Goal: Contribute content: Contribute content

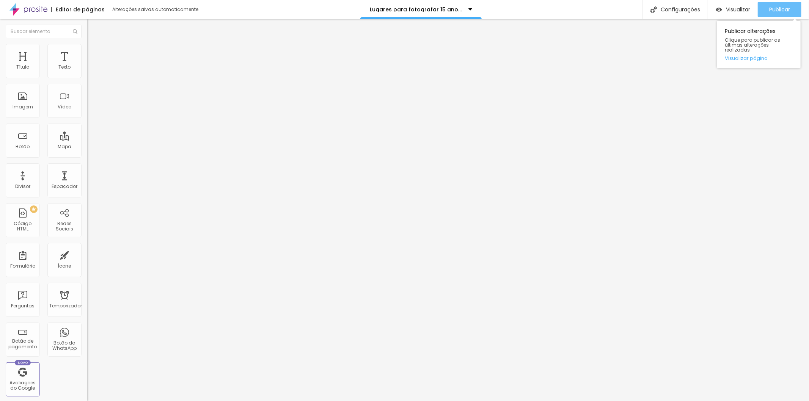
click at [776, 6] on font "Publicar" at bounding box center [779, 10] width 21 height 8
click at [726, 9] on font "Visualizar" at bounding box center [738, 10] width 24 height 8
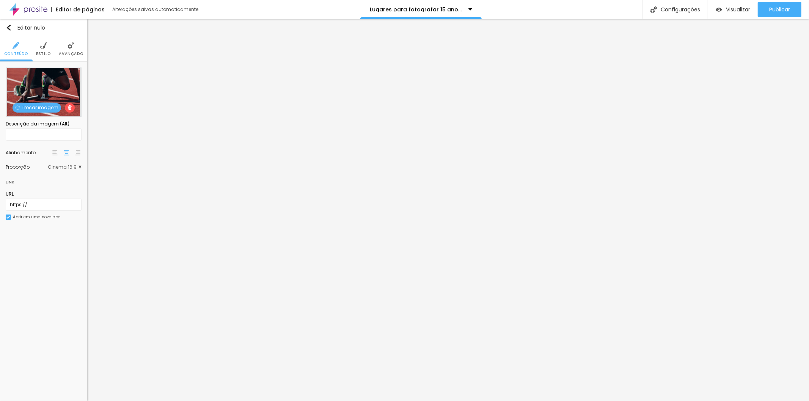
click at [31, 105] on font "Trocar imagem" at bounding box center [40, 107] width 37 height 6
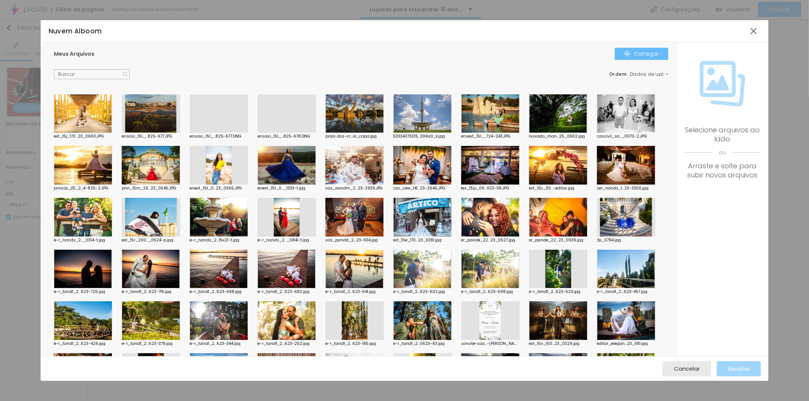
click at [644, 53] on font "Carregar" at bounding box center [646, 54] width 25 height 8
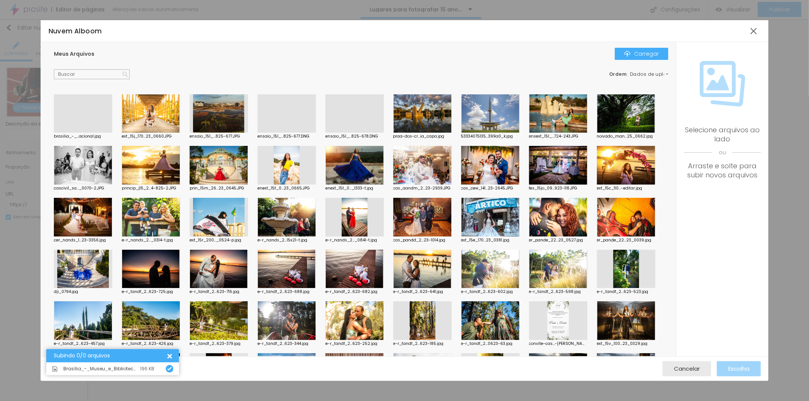
click at [87, 133] on div at bounding box center [83, 133] width 58 height 0
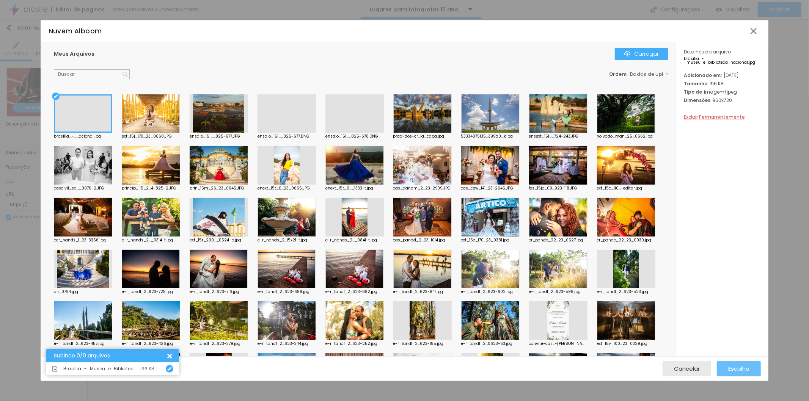
click at [732, 372] on font "Escolha" at bounding box center [738, 369] width 21 height 8
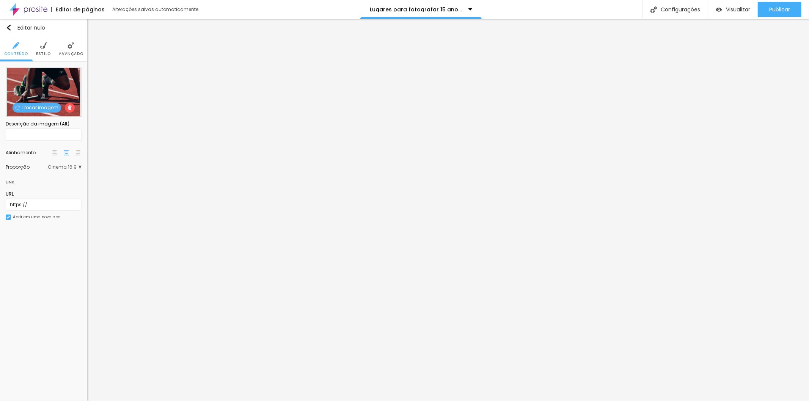
click at [33, 107] on font "Trocar imagem" at bounding box center [40, 107] width 37 height 6
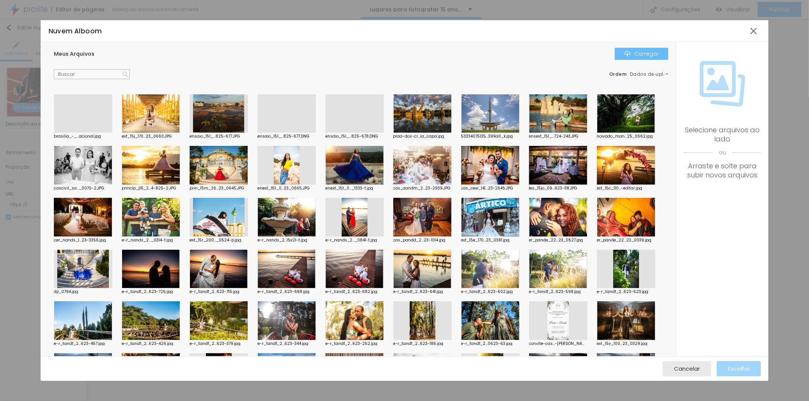
click at [639, 52] on font "Carregar" at bounding box center [646, 54] width 25 height 8
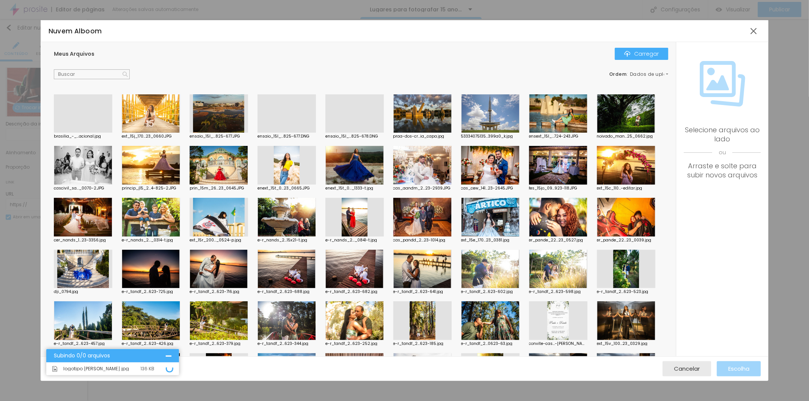
click at [169, 355] on div at bounding box center [169, 356] width 6 height 6
click at [52, 370] on div at bounding box center [49, 373] width 6 height 6
click at [752, 32] on div at bounding box center [754, 31] width 14 height 14
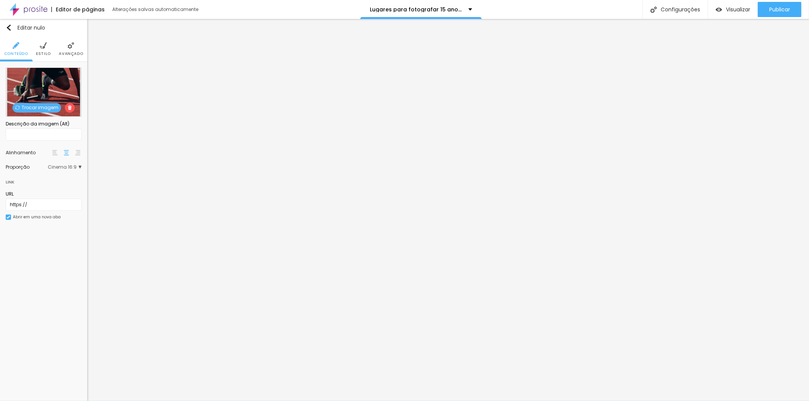
click at [45, 107] on font "Trocar imagem" at bounding box center [40, 107] width 37 height 6
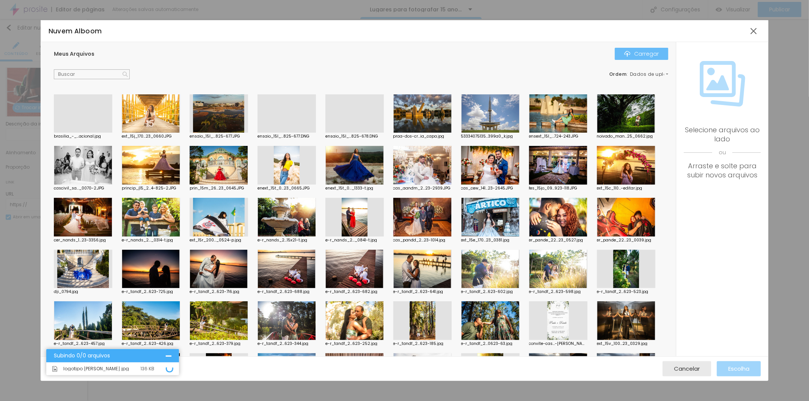
click at [641, 57] on font "Carregar" at bounding box center [646, 54] width 25 height 8
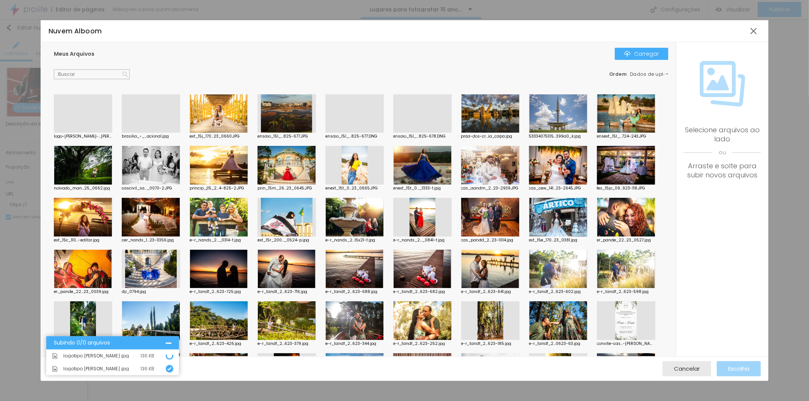
click at [91, 133] on div at bounding box center [83, 133] width 58 height 0
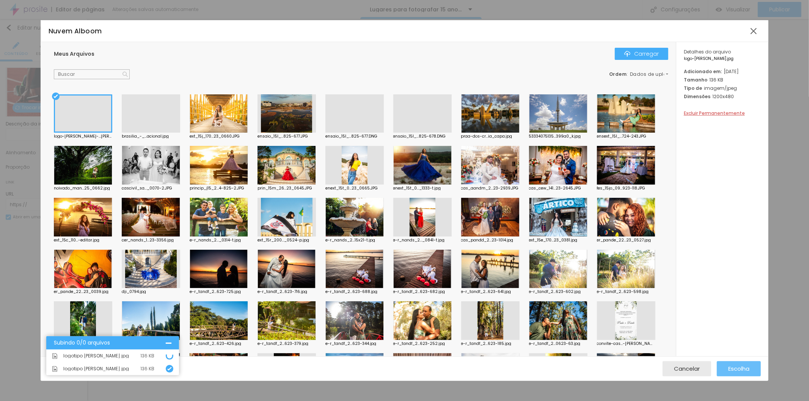
click at [730, 366] on font "Escolha" at bounding box center [738, 369] width 21 height 8
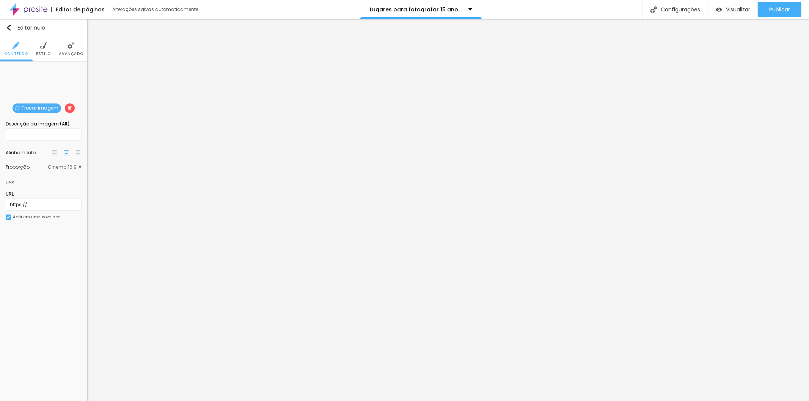
click at [79, 167] on span "Cinema 16:9" at bounding box center [65, 167] width 34 height 5
click at [41, 211] on font "Original" at bounding box center [38, 209] width 18 height 6
click at [45, 179] on font "Cinema" at bounding box center [38, 178] width 19 height 6
click at [44, 188] on font "Padrão" at bounding box center [37, 188] width 17 height 6
click at [46, 179] on font "Cinema" at bounding box center [38, 178] width 19 height 6
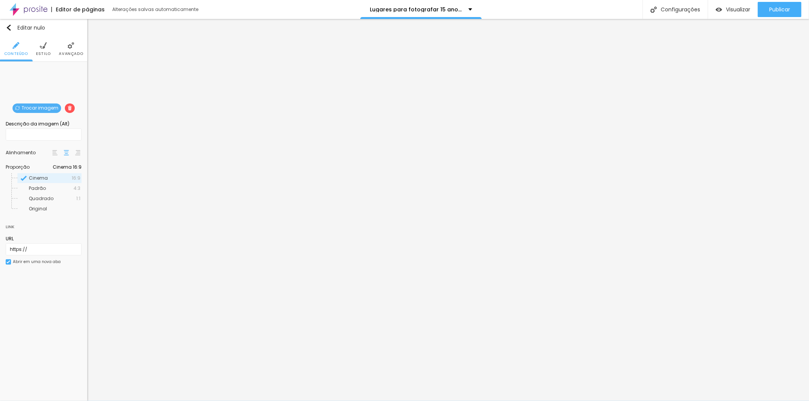
click at [39, 105] on font "Trocar imagem" at bounding box center [40, 108] width 37 height 6
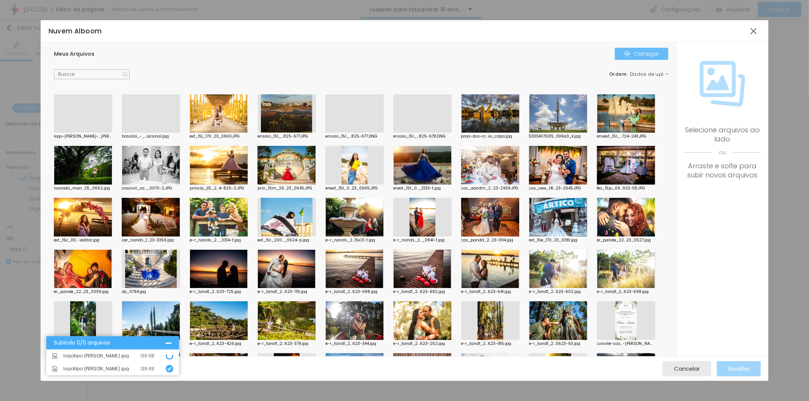
click at [646, 51] on font "Carregar" at bounding box center [646, 54] width 25 height 8
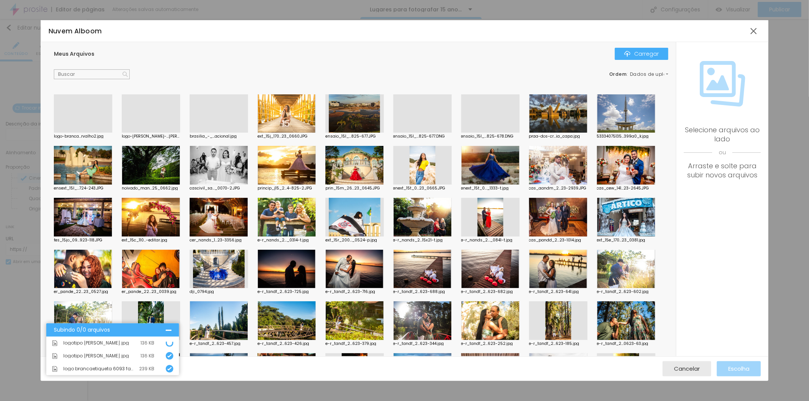
click at [83, 133] on div at bounding box center [83, 133] width 58 height 0
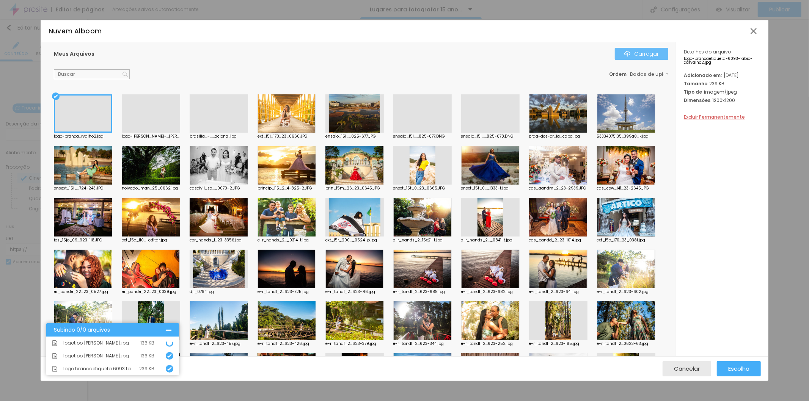
click at [648, 52] on font "Carregar" at bounding box center [646, 54] width 25 height 8
click at [729, 369] on font "Escolha" at bounding box center [738, 369] width 21 height 8
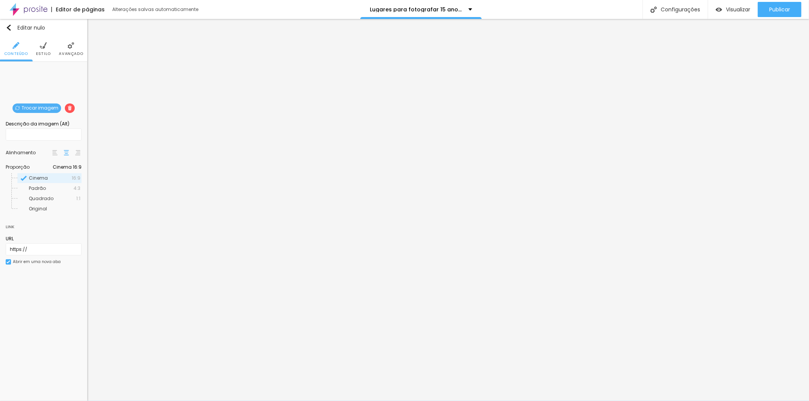
click at [35, 107] on font "Trocar imagem" at bounding box center [40, 108] width 37 height 6
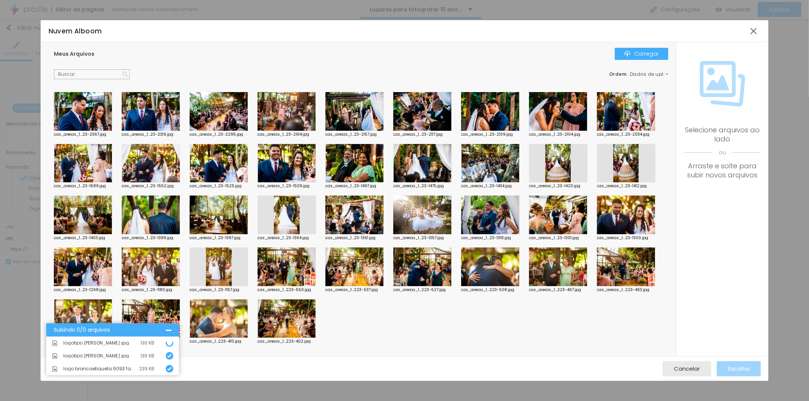
scroll to position [541, 0]
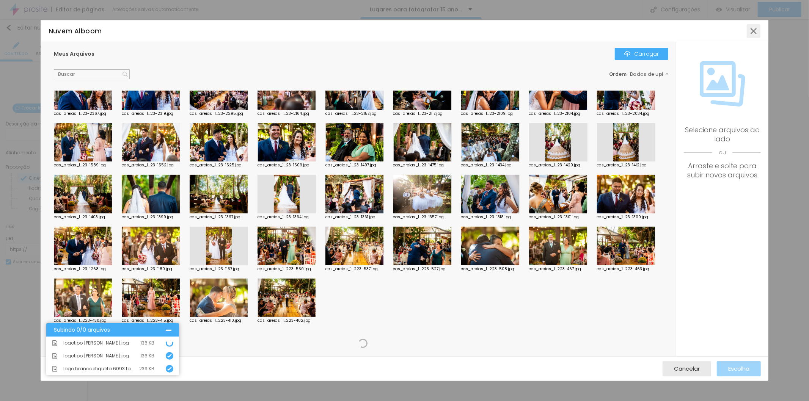
click at [752, 32] on div at bounding box center [754, 31] width 14 height 14
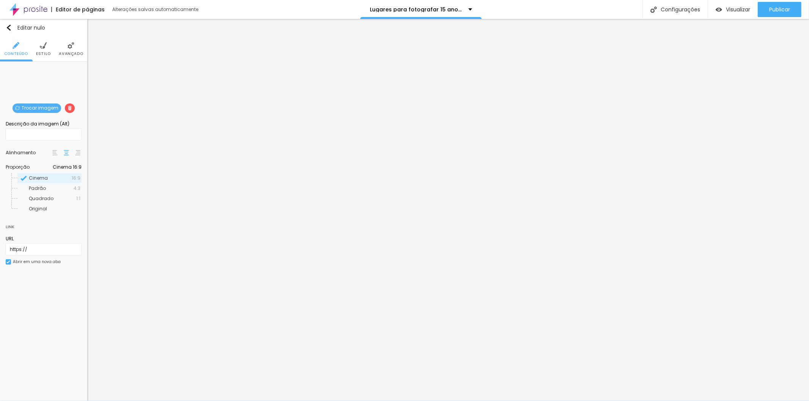
click at [34, 107] on font "Trocar imagem" at bounding box center [40, 108] width 37 height 6
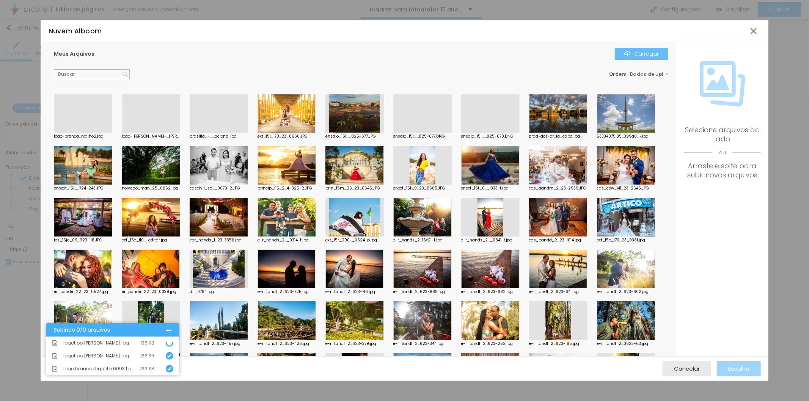
click at [643, 50] on font "Carregar" at bounding box center [646, 54] width 25 height 8
click at [635, 55] on font "Carregar" at bounding box center [646, 54] width 25 height 8
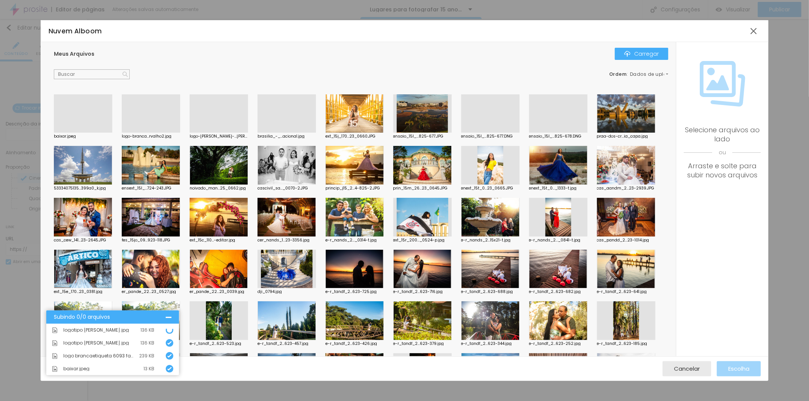
click at [82, 133] on div at bounding box center [83, 133] width 58 height 0
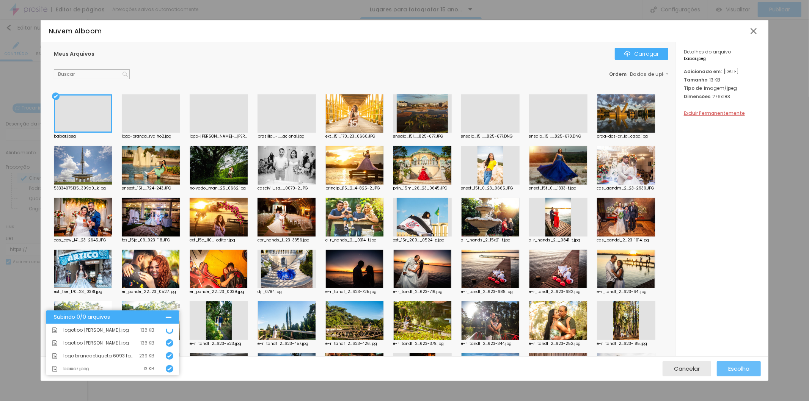
click at [735, 369] on font "Escolha" at bounding box center [738, 369] width 21 height 8
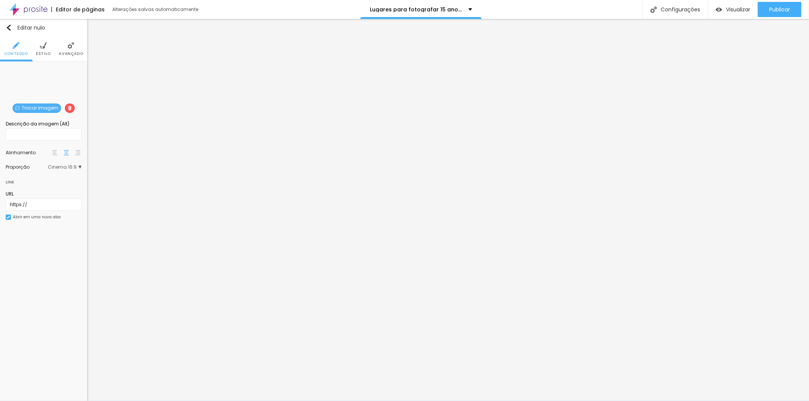
click at [47, 108] on font "Trocar imagem" at bounding box center [40, 108] width 37 height 6
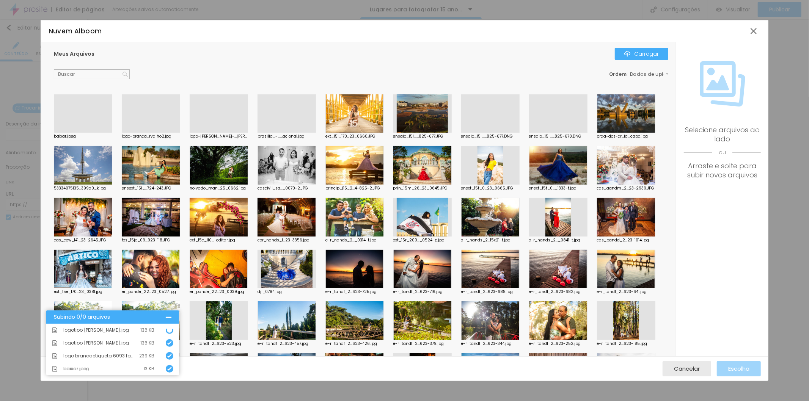
click at [91, 133] on div at bounding box center [83, 133] width 58 height 0
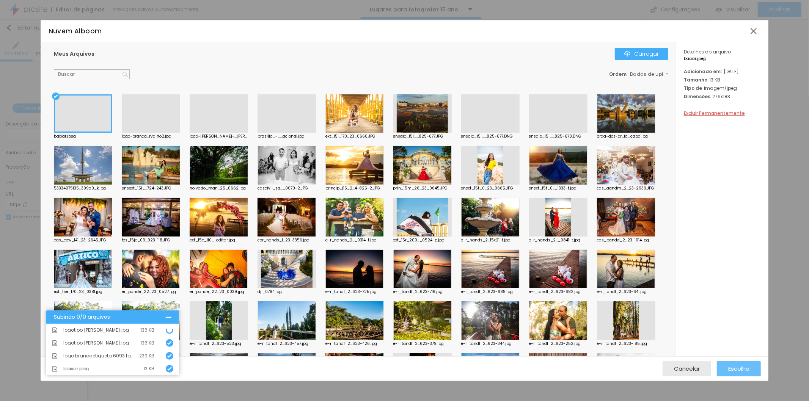
click at [733, 370] on font "Escolha" at bounding box center [738, 369] width 21 height 8
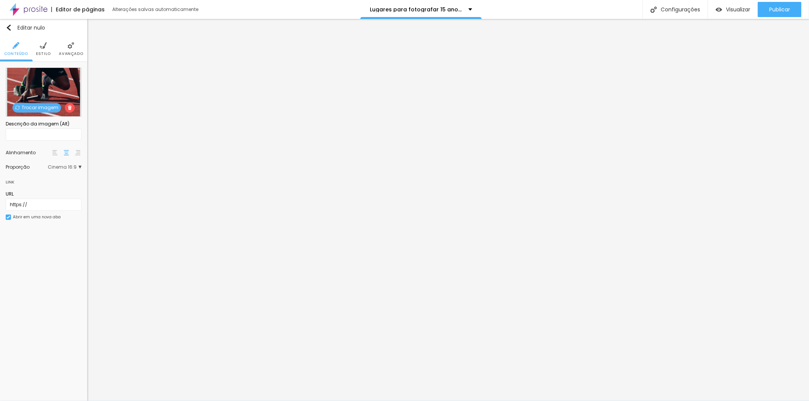
click at [36, 104] on font "Trocar imagem" at bounding box center [40, 107] width 37 height 6
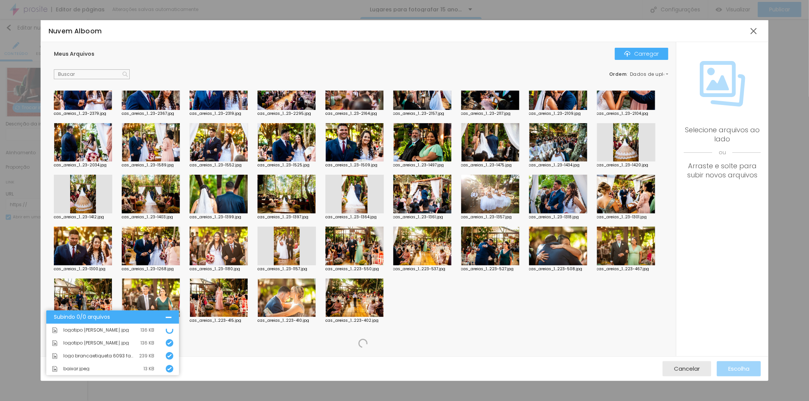
click at [654, 51] on font "Carregar" at bounding box center [646, 54] width 25 height 8
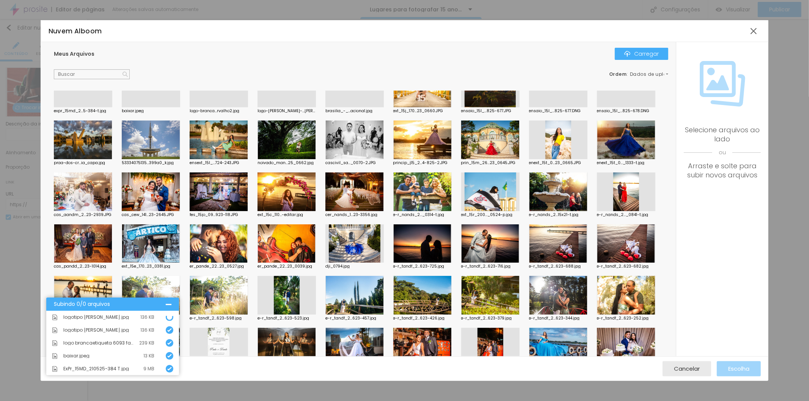
scroll to position [0, 0]
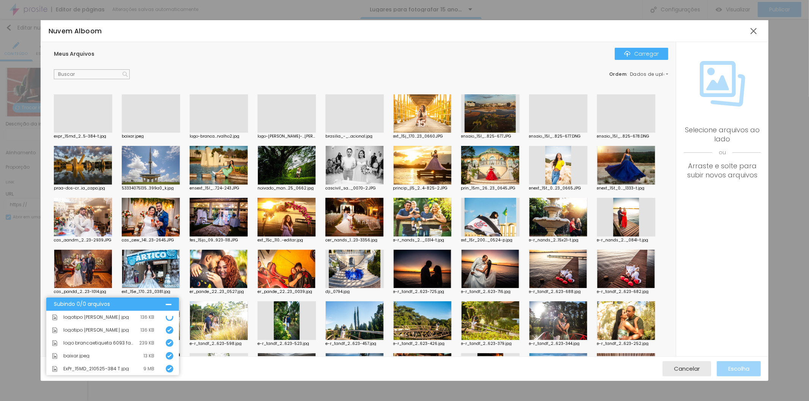
click at [82, 133] on div at bounding box center [83, 133] width 58 height 0
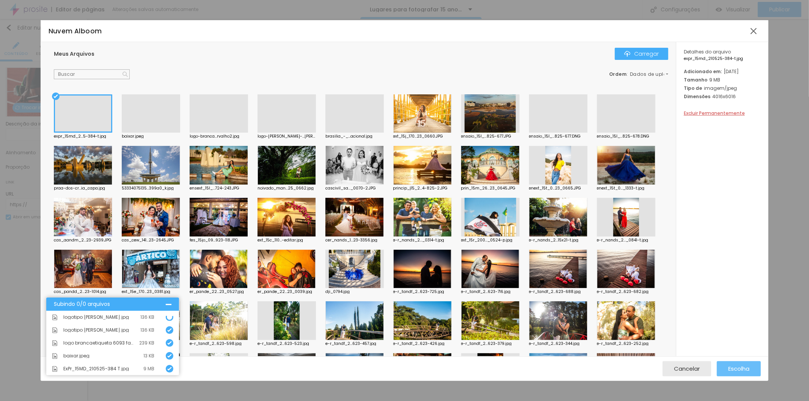
click at [733, 366] on font "Escolha" at bounding box center [738, 369] width 21 height 8
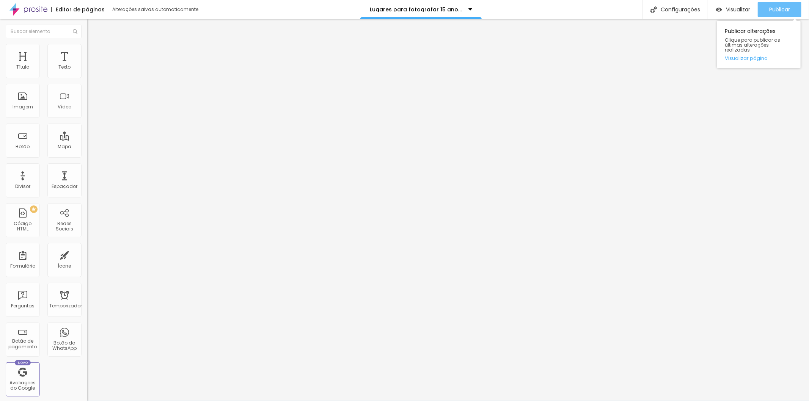
click at [776, 6] on font "Publicar" at bounding box center [779, 10] width 21 height 8
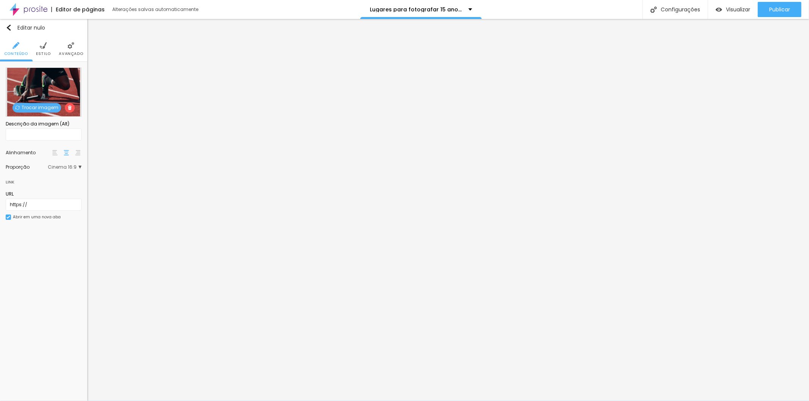
click at [39, 107] on font "Trocar imagem" at bounding box center [40, 107] width 37 height 6
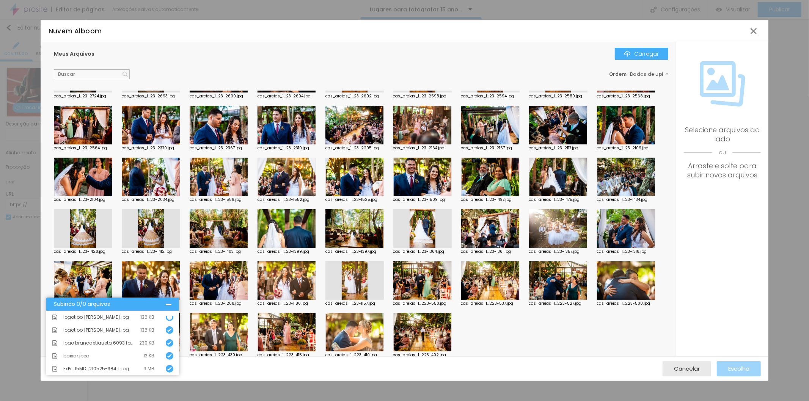
scroll to position [541, 0]
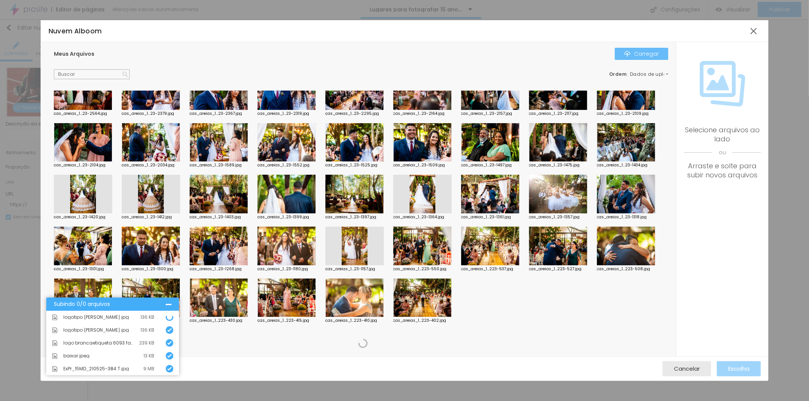
click at [632, 56] on div "Carregar" at bounding box center [641, 54] width 35 height 6
click at [636, 53] on font "Carregar" at bounding box center [646, 54] width 25 height 8
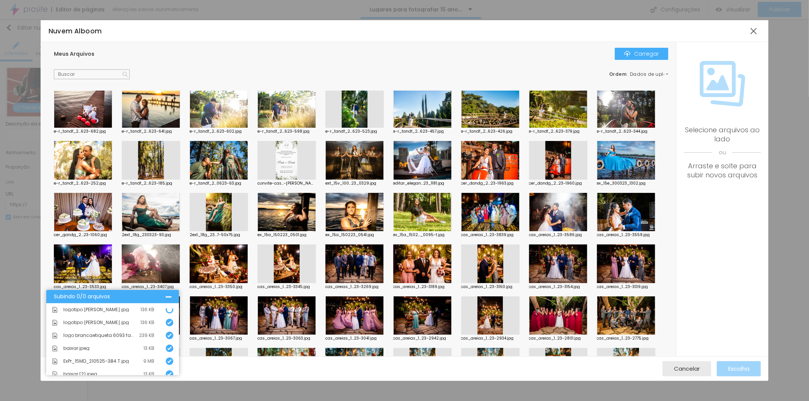
scroll to position [0, 0]
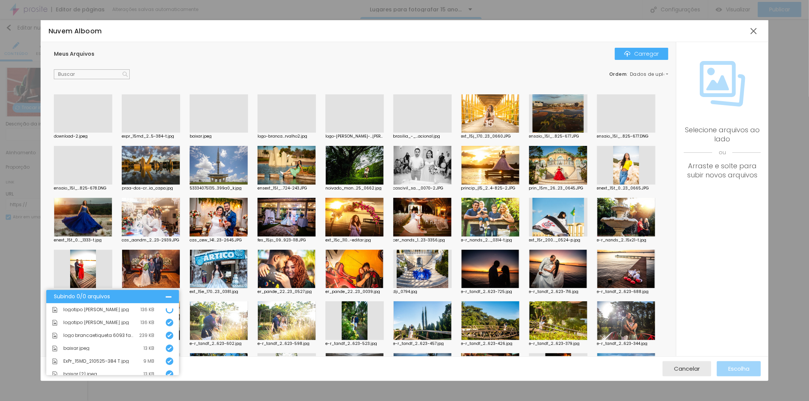
click at [78, 133] on div at bounding box center [83, 133] width 58 height 0
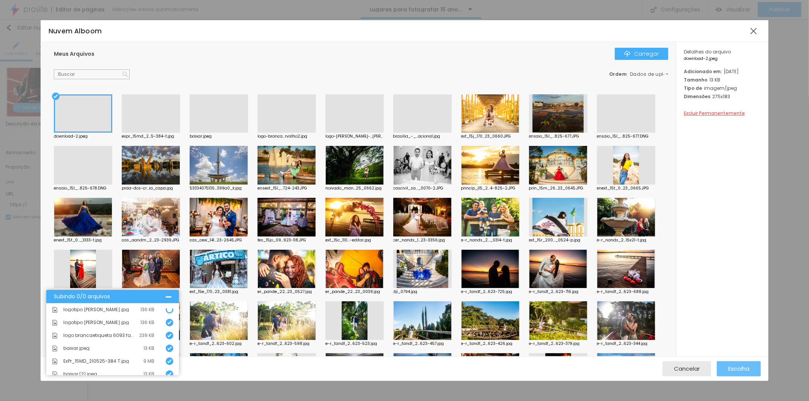
click at [739, 370] on font "Escolha" at bounding box center [738, 369] width 21 height 8
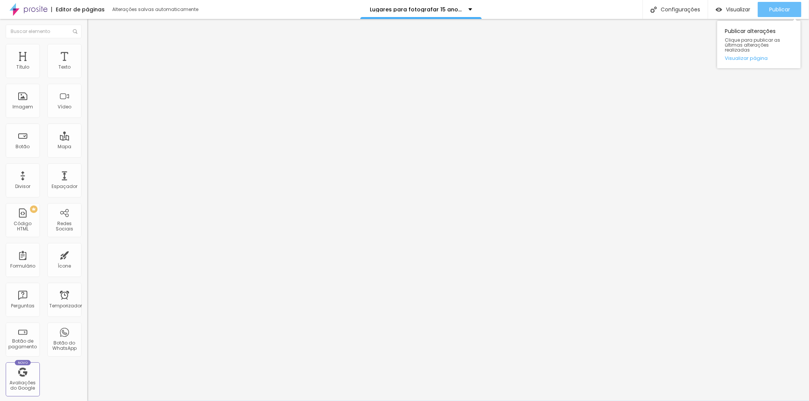
click at [777, 10] on font "Publicar" at bounding box center [779, 10] width 21 height 8
click at [738, 9] on font "Visualizar" at bounding box center [738, 10] width 24 height 8
click at [780, 9] on font "Publicar" at bounding box center [779, 10] width 21 height 8
click at [733, 10] on font "Visualizar" at bounding box center [738, 10] width 24 height 8
